Goal: Task Accomplishment & Management: Manage account settings

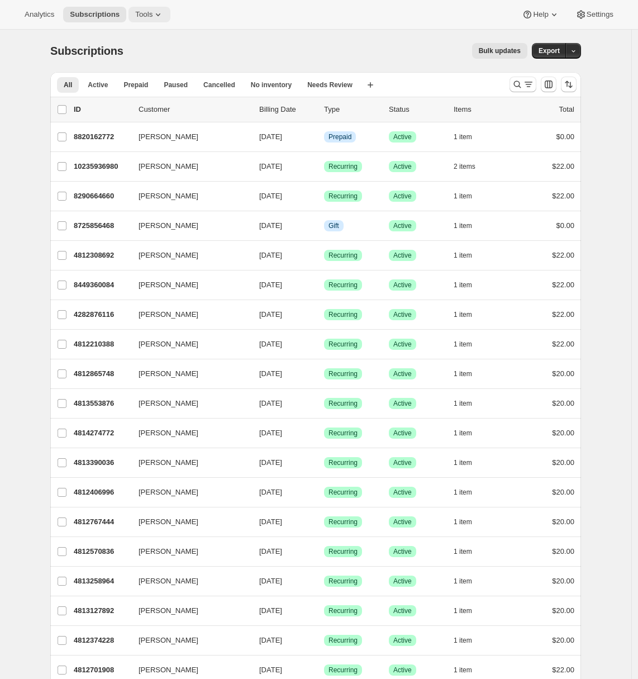
click at [160, 14] on icon at bounding box center [158, 14] width 4 height 3
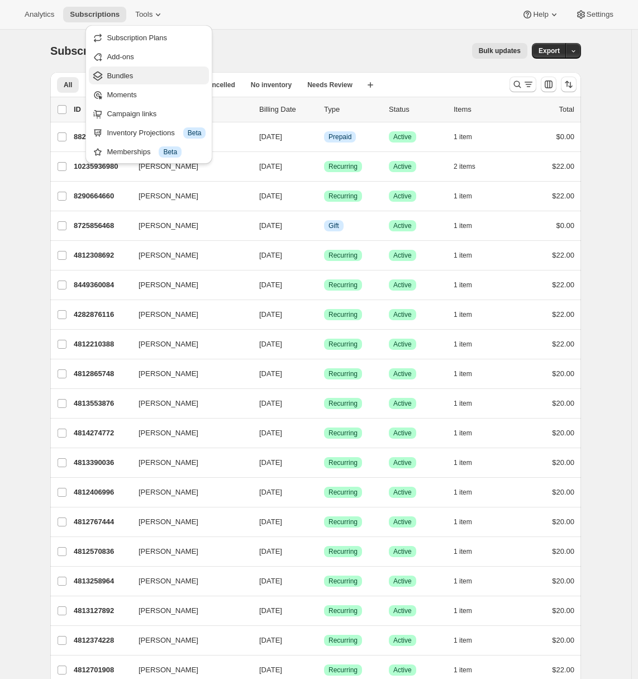
click at [137, 77] on span "Bundles" at bounding box center [156, 75] width 99 height 11
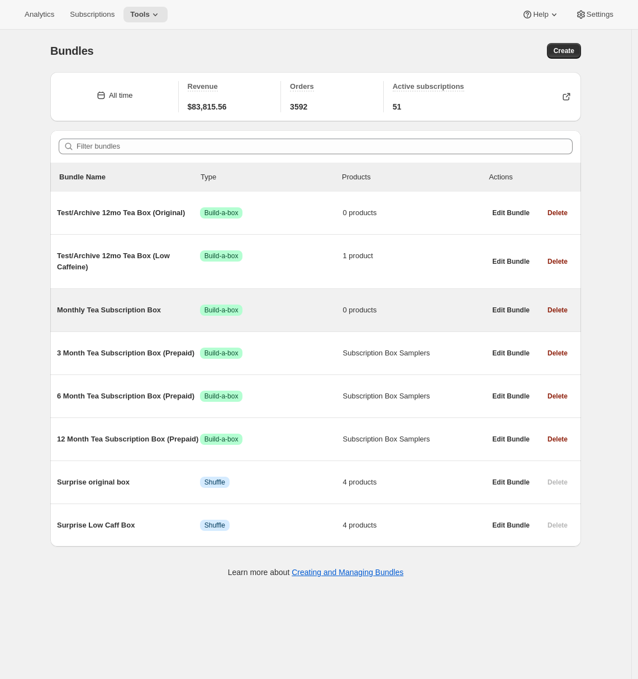
click at [169, 309] on span "Monthly Tea Subscription Box" at bounding box center [128, 310] width 143 height 11
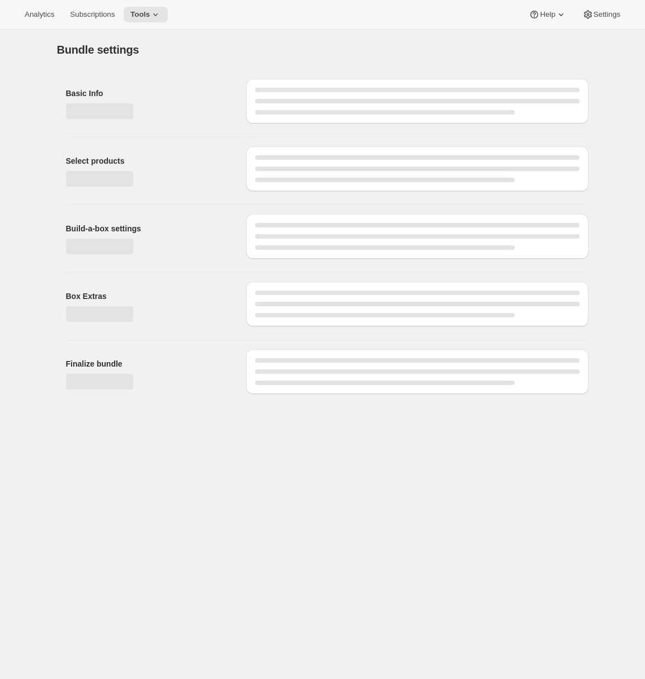
type input "Monthly Tea Subscription Box"
radio input "true"
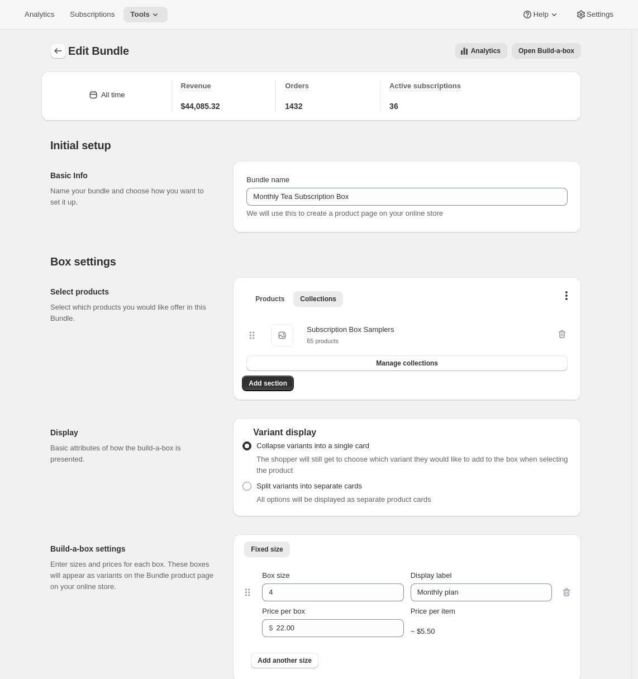
click at [64, 54] on icon "Bundles" at bounding box center [58, 50] width 11 height 11
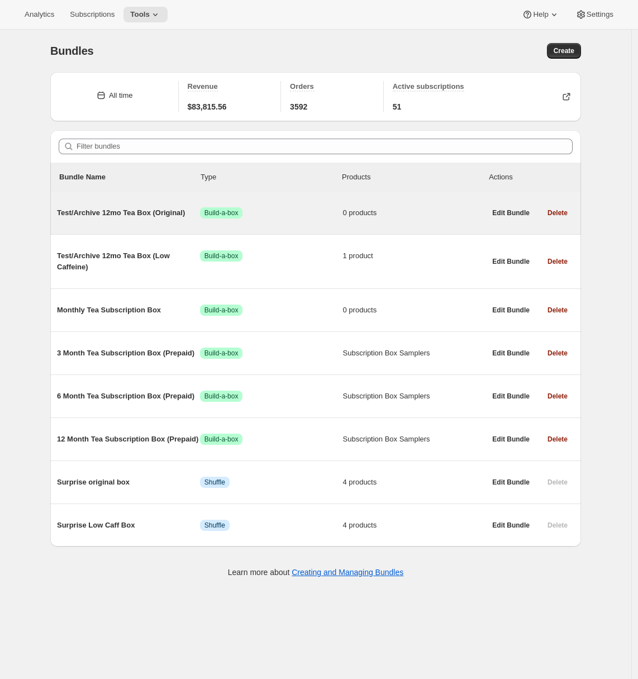
click at [88, 233] on div "Test/Archive 12mo Tea Box (Original) Success Build-a-box 0 products Edit Bundle…" at bounding box center [315, 213] width 531 height 42
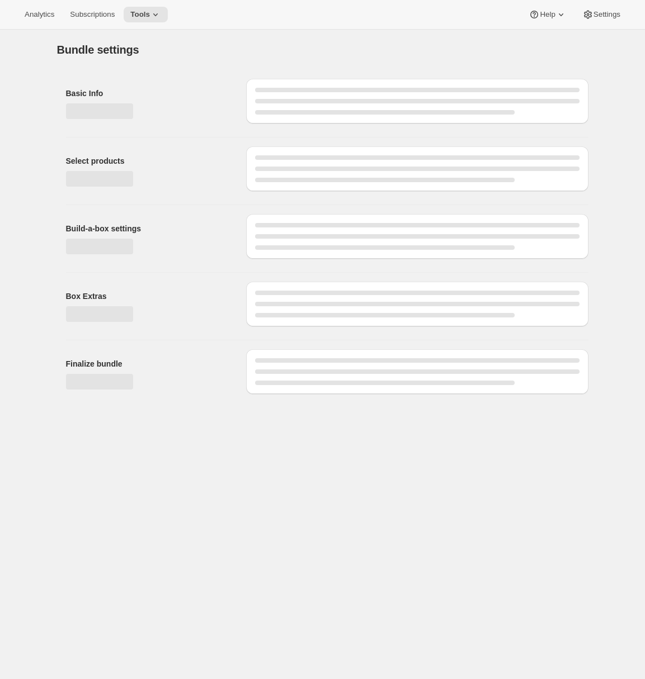
type input "Test/Archive 12mo Tea Box (Original)"
radio input "true"
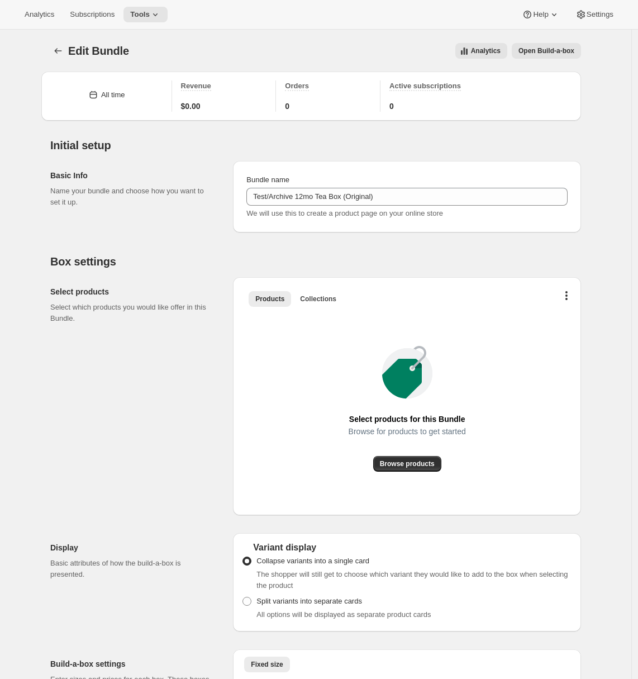
click at [61, 42] on div "Edit Bundle. This page is ready Edit Bundle Analytics Open Build-a-box More act…" at bounding box center [315, 51] width 531 height 42
click at [63, 49] on icon "Bundles" at bounding box center [58, 50] width 11 height 11
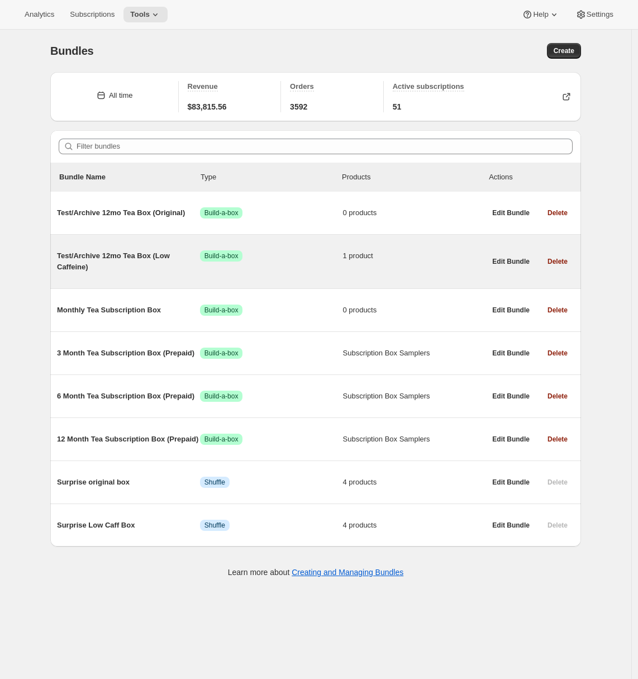
click at [97, 254] on span "Test/Archive 12mo Tea Box (Low Caffeine)" at bounding box center [128, 261] width 143 height 22
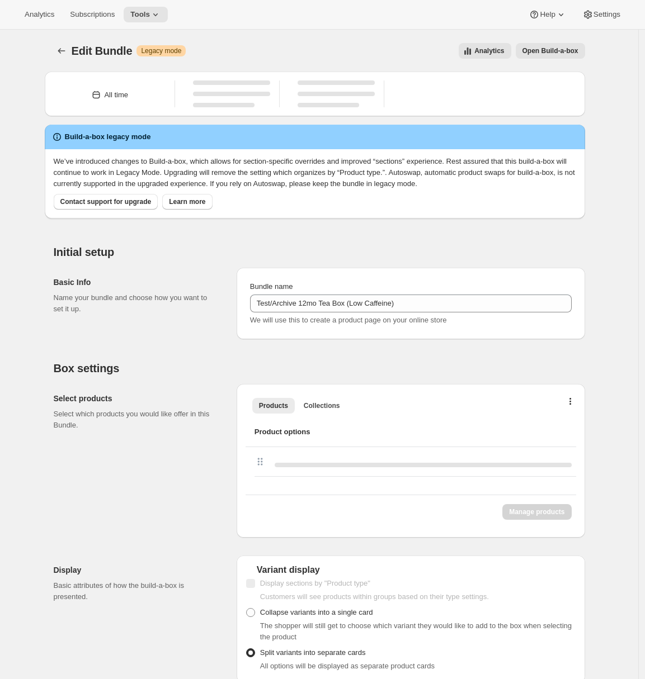
type input "Test/Archive 12mo Tea Box (Low Caffeine)"
radio input "true"
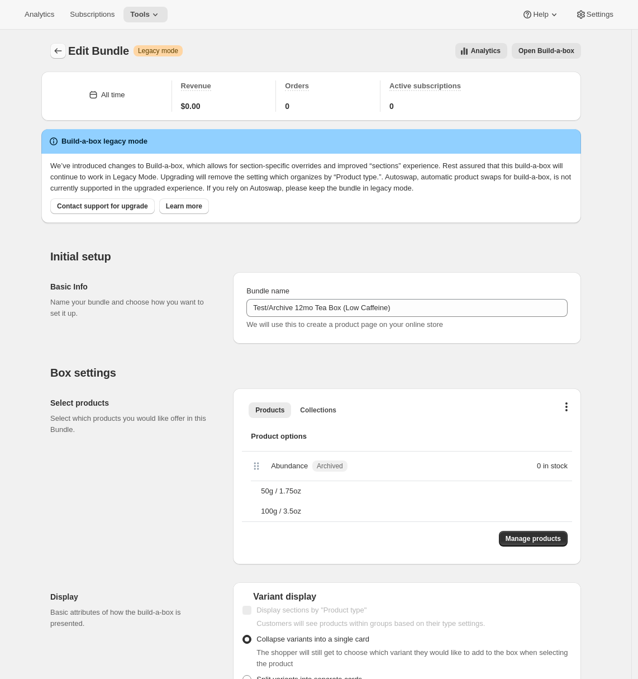
click at [64, 50] on icon "Bundles" at bounding box center [58, 50] width 11 height 11
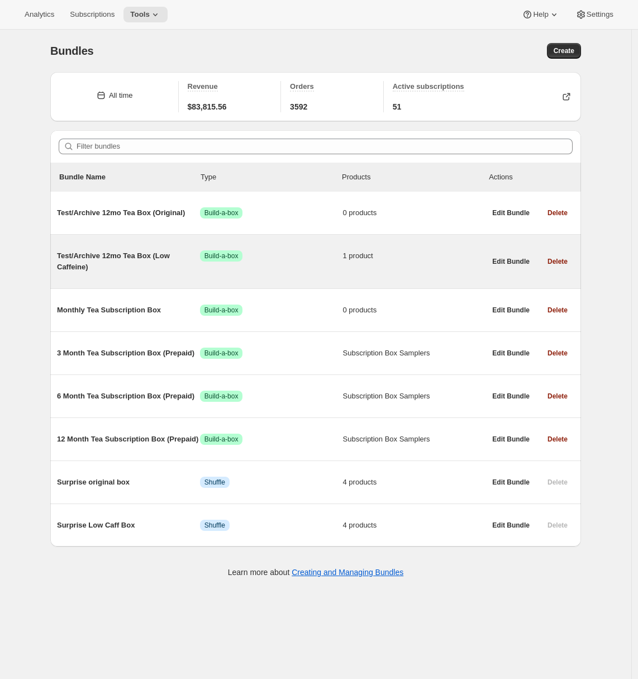
click at [122, 274] on div "Test/Archive 12mo Tea Box (Low Caffeine) Success Build-a-box 1 product" at bounding box center [271, 261] width 429 height 40
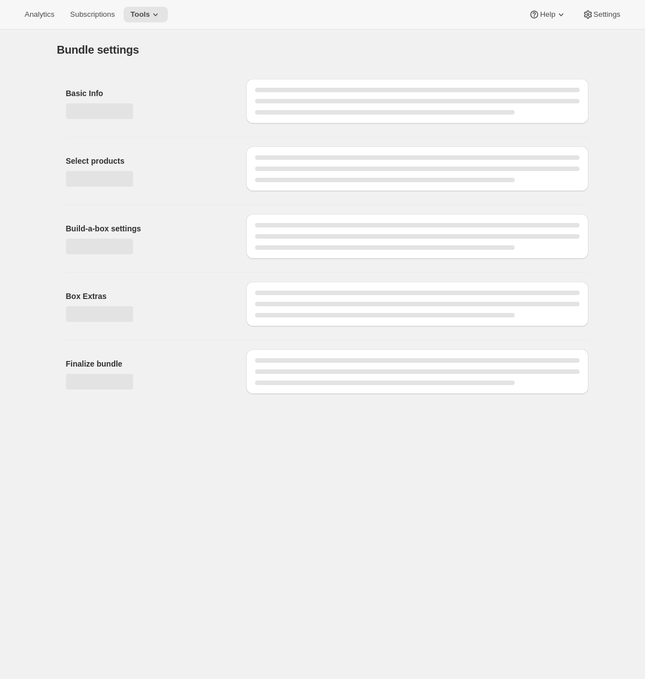
type input "Test/Archive 12mo Tea Box (Low Caffeine)"
radio input "true"
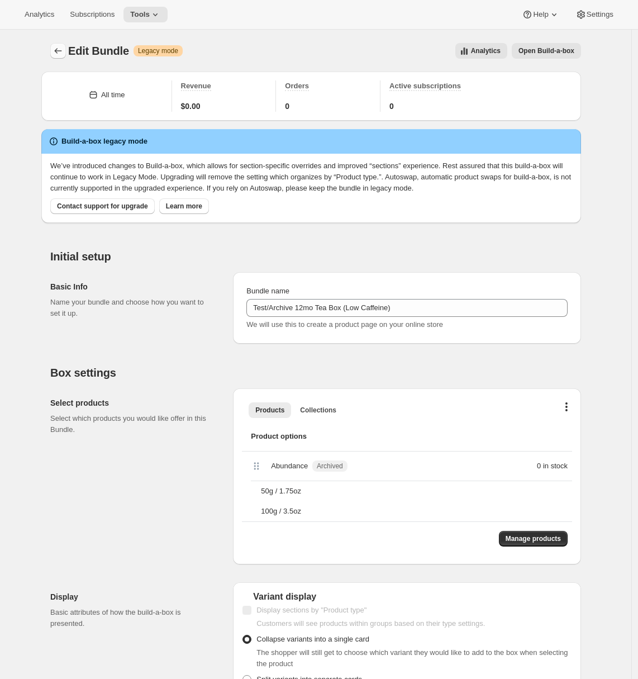
click at [63, 50] on icon "Bundles" at bounding box center [58, 50] width 11 height 11
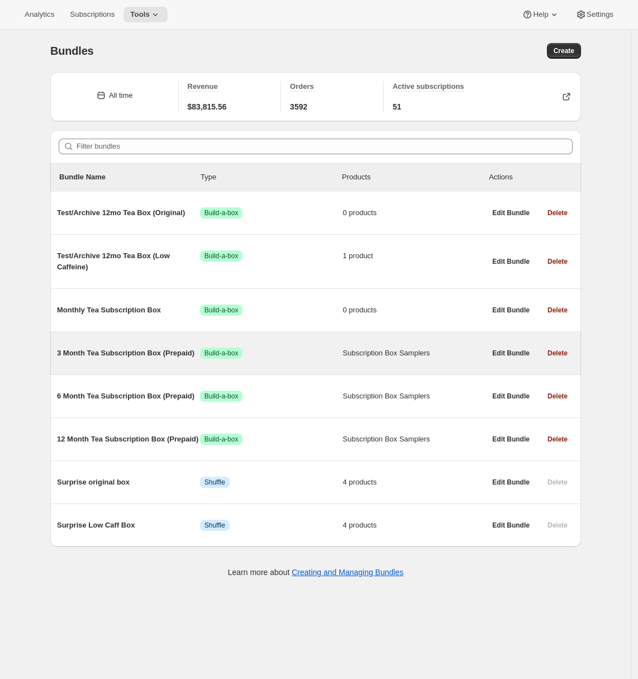
click at [89, 352] on span "3 Month Tea Subscription Box (Prepaid)" at bounding box center [128, 353] width 143 height 11
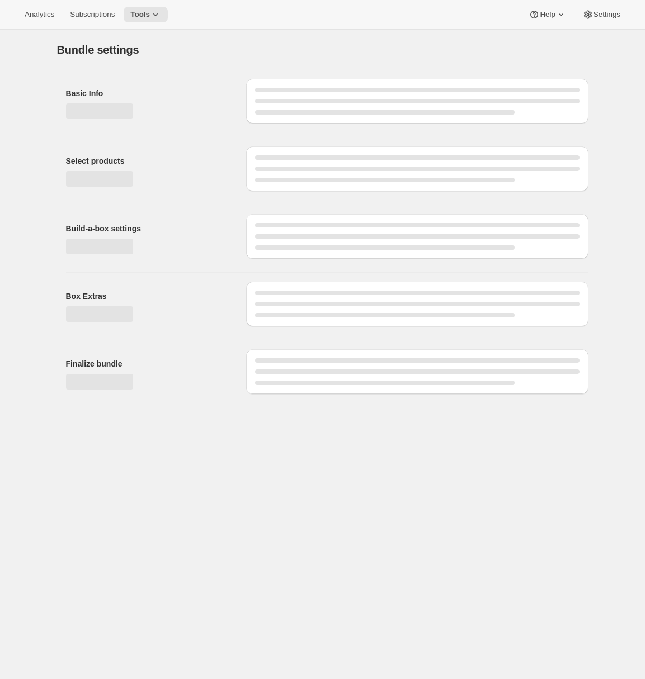
type input "3 Month Tea Subscription Box (Prepaid)"
radio input "true"
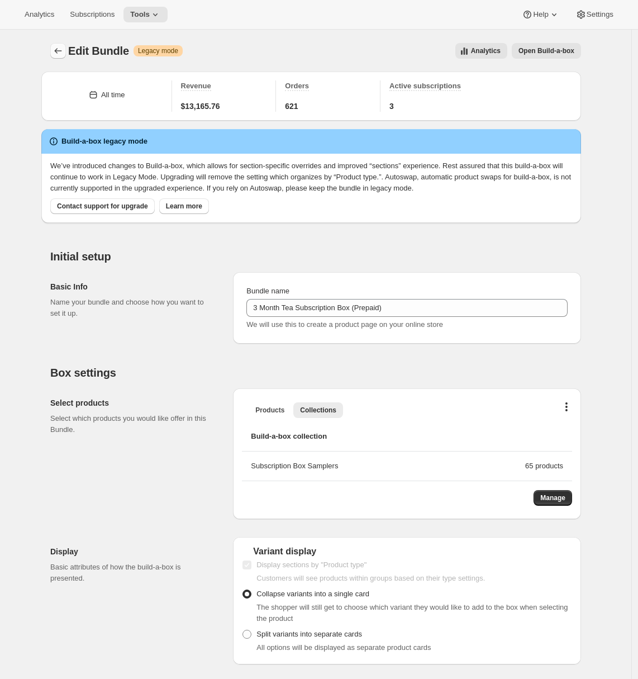
click at [58, 48] on icon "Bundles" at bounding box center [58, 50] width 11 height 11
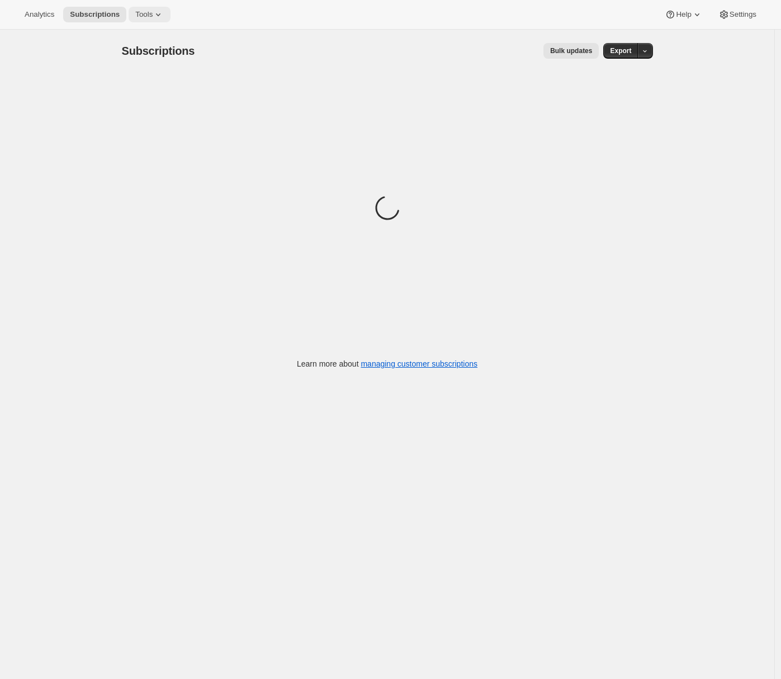
click at [159, 16] on icon at bounding box center [158, 14] width 11 height 11
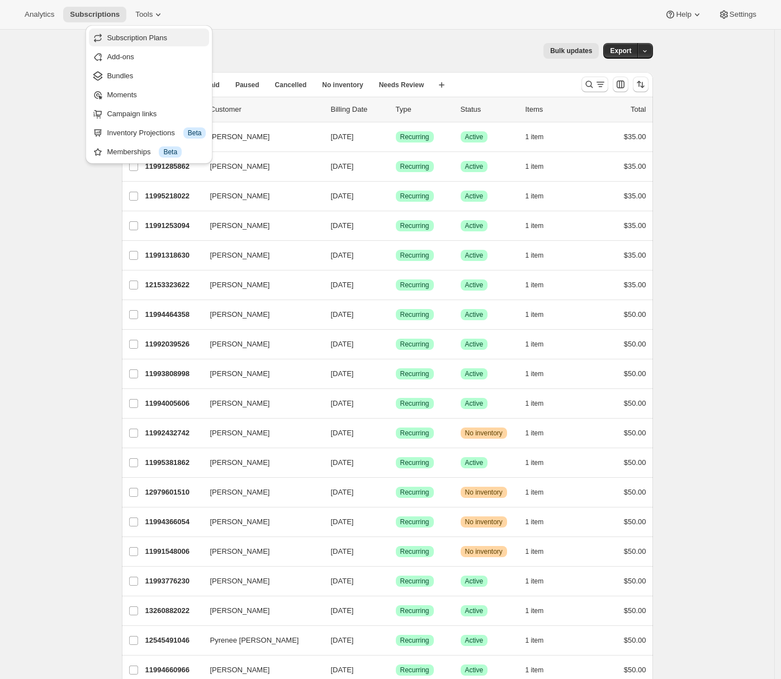
click at [160, 38] on span "Subscription Plans" at bounding box center [137, 38] width 60 height 8
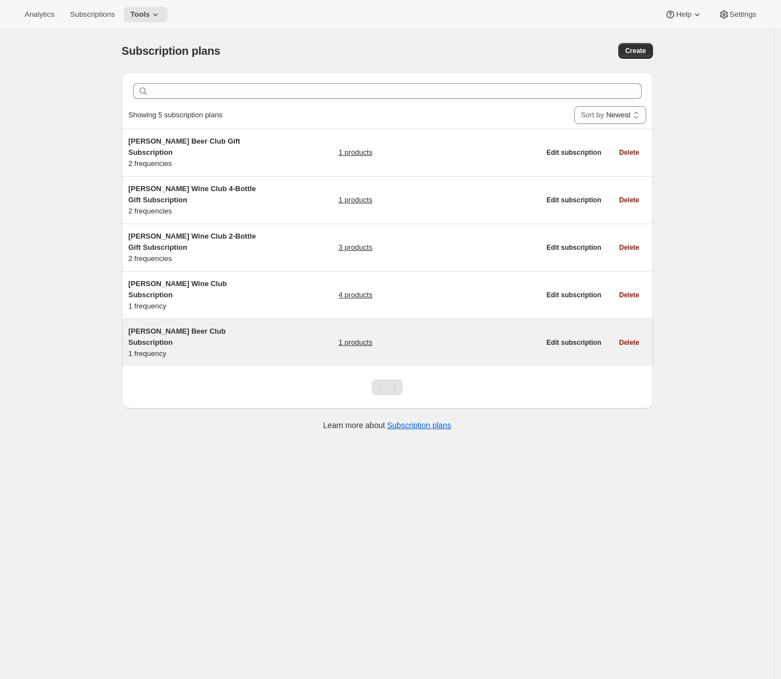
click at [252, 326] on h5 "Stanley's Beer Club Subscription" at bounding box center [199, 337] width 140 height 22
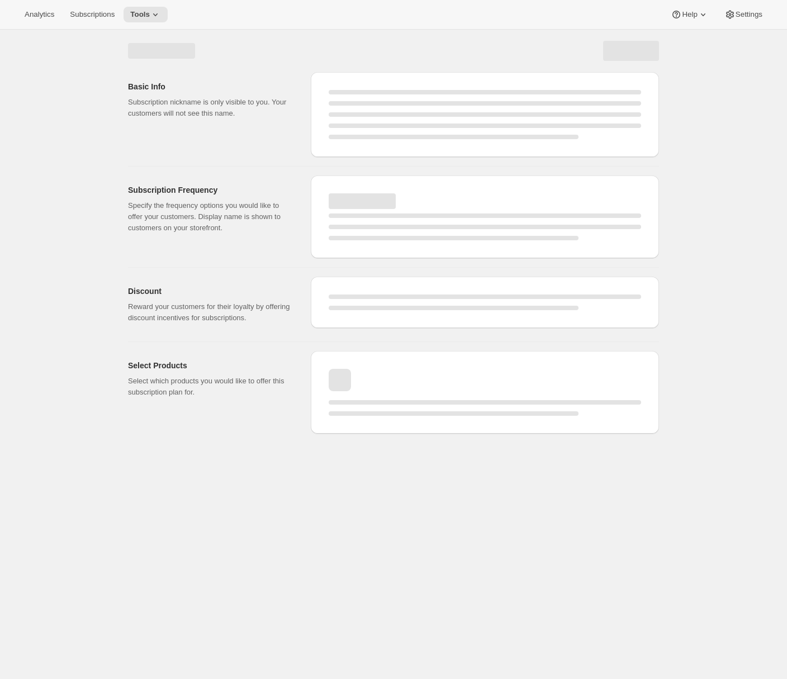
select select "WEEK"
select select "MONTH"
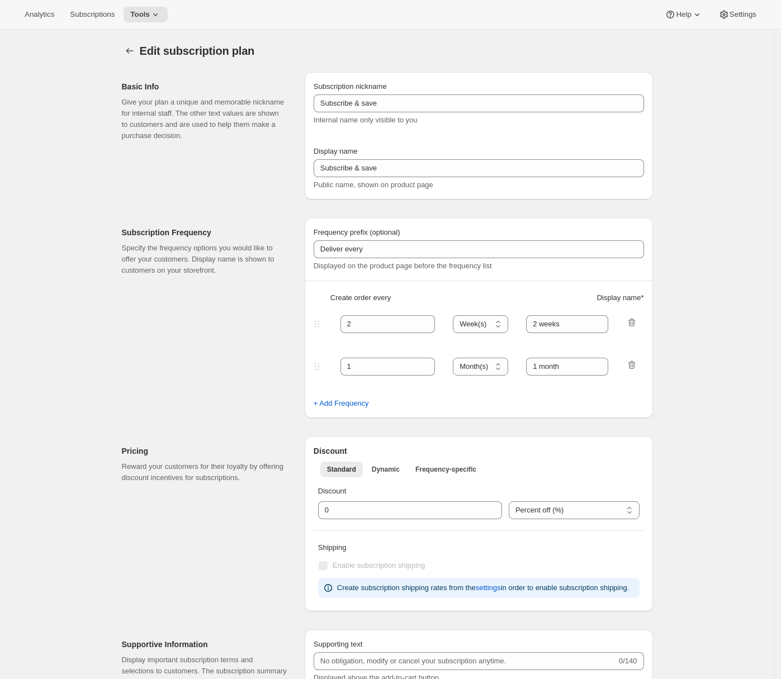
type input "Stanley's Beer Club Subscription"
type input "Beer Club Subscription"
type input "Pickup on the 1st Sunday"
type input "1"
select select "MONTH"
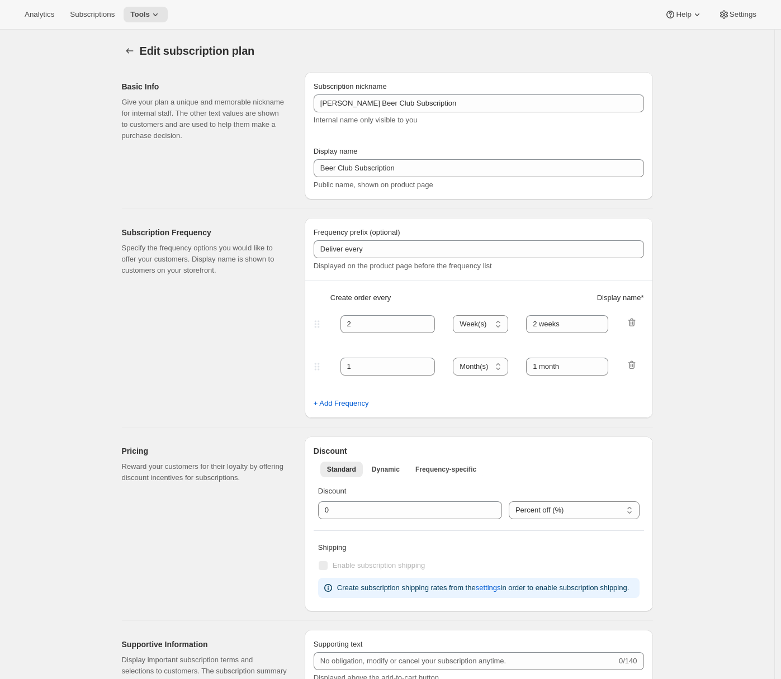
type input "of every month"
checkbox input "true"
select select "MONTHDAY"
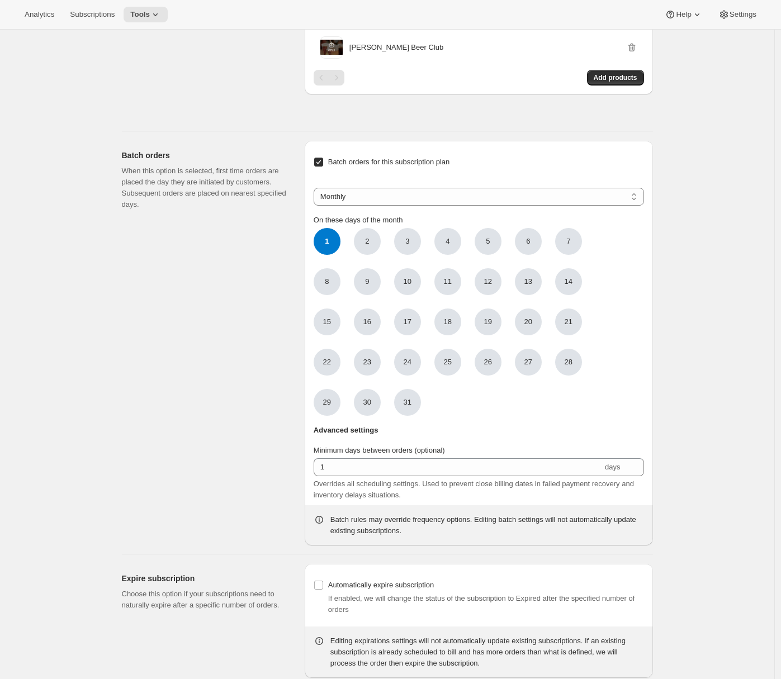
scroll to position [750, 0]
